Goal: Navigation & Orientation: Go to known website

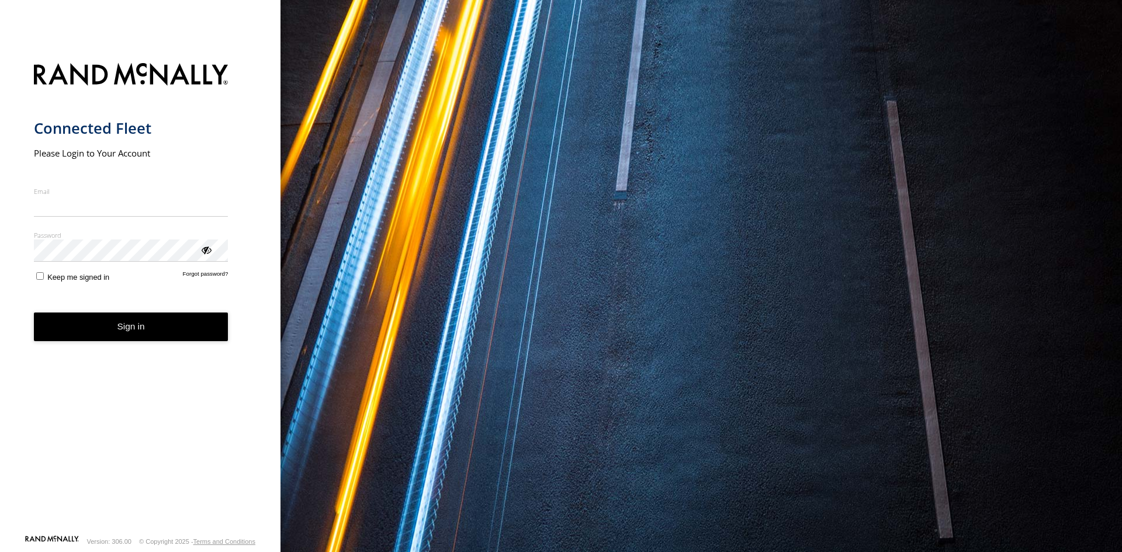
type input "**********"
click at [139, 346] on form "**********" at bounding box center [140, 295] width 213 height 479
click at [148, 352] on form "**********" at bounding box center [140, 295] width 213 height 479
click at [162, 336] on button "Sign in" at bounding box center [131, 327] width 195 height 29
